Goal: Find specific page/section: Find specific page/section

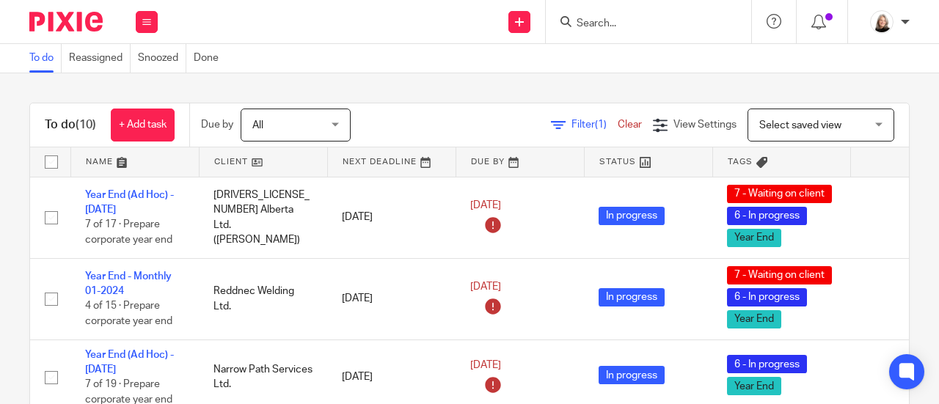
scroll to position [562, 0]
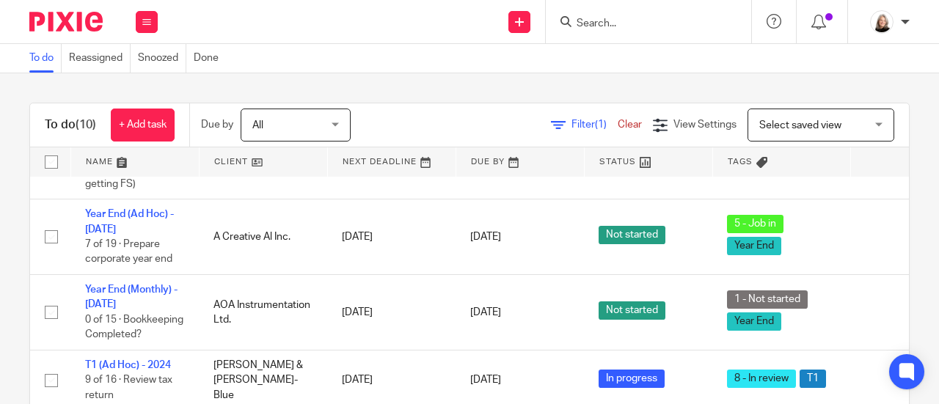
click at [644, 25] on input "Search" at bounding box center [641, 24] width 132 height 13
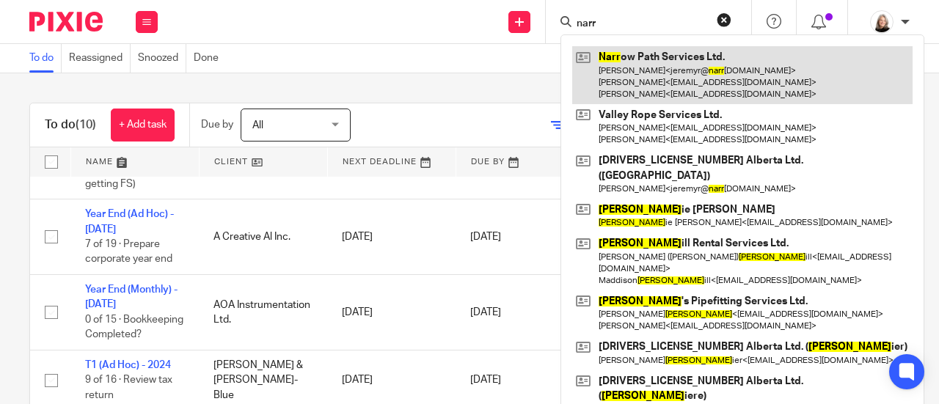
type input "narr"
click at [630, 66] on link at bounding box center [742, 75] width 340 height 58
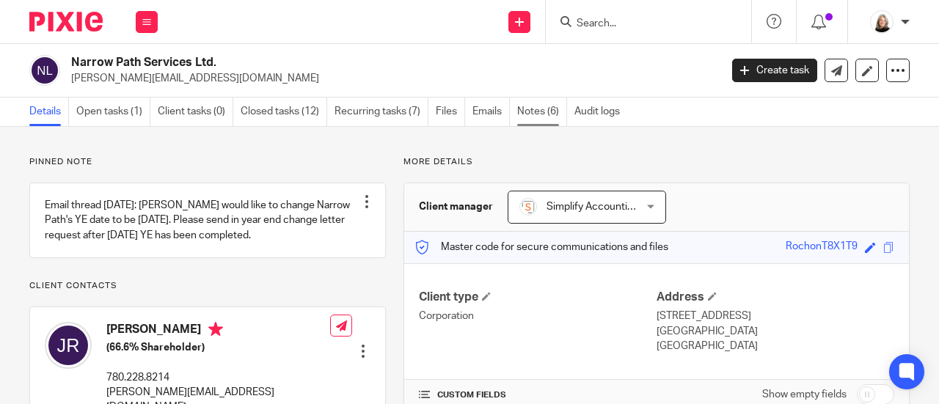
click at [526, 108] on link "Notes (6)" at bounding box center [542, 112] width 50 height 29
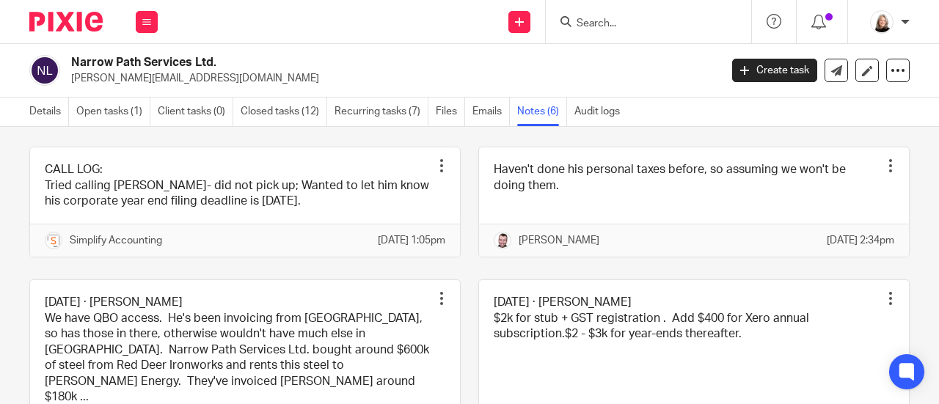
scroll to position [349, 0]
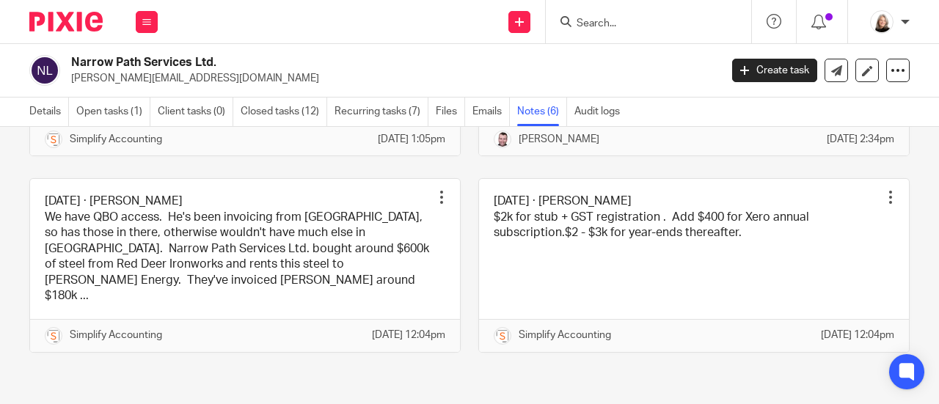
click at [54, 17] on img at bounding box center [65, 22] width 73 height 20
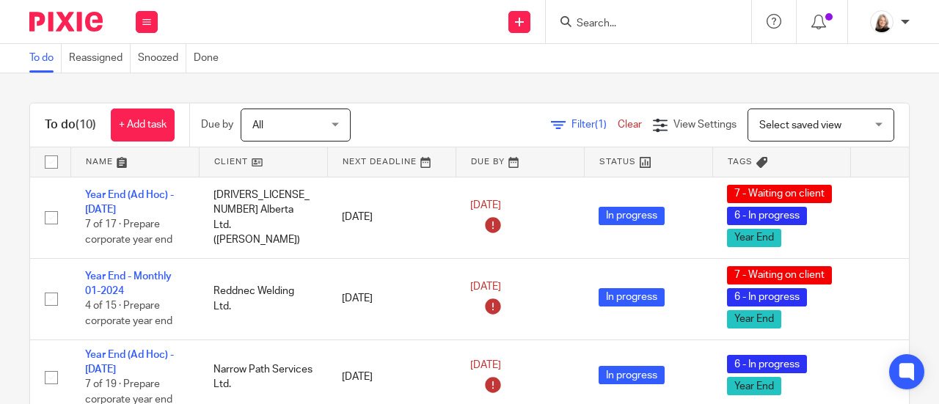
click at [63, 23] on img at bounding box center [65, 22] width 73 height 20
